Goal: Task Accomplishment & Management: Manage account settings

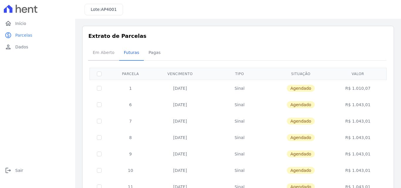
click at [104, 54] on span "Em Aberto" at bounding box center [103, 53] width 29 height 12
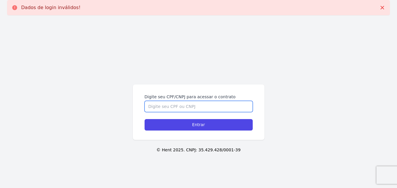
click at [169, 108] on input "Digite seu CPF/CNPJ para acessar o contrato" at bounding box center [199, 106] width 108 height 11
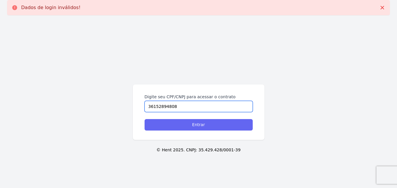
type input "36152894808"
click at [197, 127] on input "Entrar" at bounding box center [199, 124] width 108 height 11
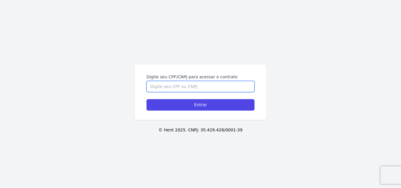
click at [193, 87] on input "Digite seu CPF/CNPJ para acessar o contrato" at bounding box center [201, 86] width 108 height 11
type input "36152894808"
click at [147, 99] on input "Entrar" at bounding box center [201, 104] width 108 height 11
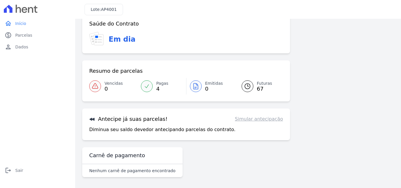
scroll to position [36, 0]
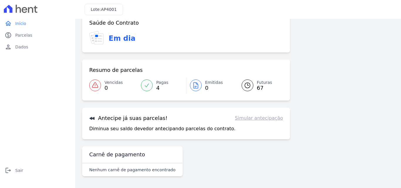
click at [262, 120] on link "Simular antecipação" at bounding box center [259, 118] width 48 height 7
click at [162, 130] on p "Diminua seu saldo devedor antecipando parcelas do contrato." at bounding box center [162, 128] width 146 height 7
click at [102, 121] on h3 "Antecipe já suas parcelas!" at bounding box center [128, 118] width 78 height 7
click at [92, 118] on icon at bounding box center [92, 118] width 6 height 6
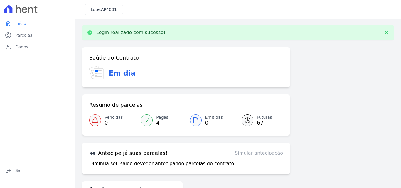
scroll to position [0, 0]
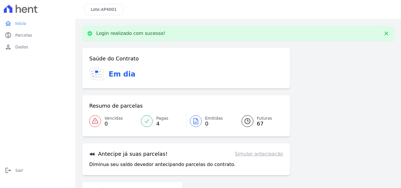
click at [96, 75] on icon at bounding box center [95, 74] width 1 height 1
click at [122, 79] on h3 "Em dia" at bounding box center [122, 74] width 27 height 11
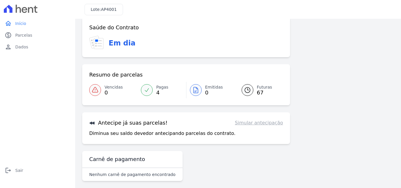
scroll to position [14, 0]
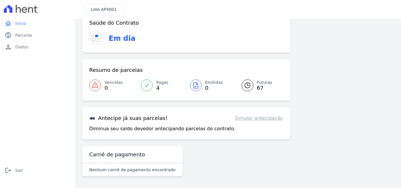
click at [86, 130] on div "Antecipe já suas parcelas! Simular antecipação Diminua seu saldo devedor anteci…" at bounding box center [186, 124] width 208 height 32
